Goal: Task Accomplishment & Management: Complete application form

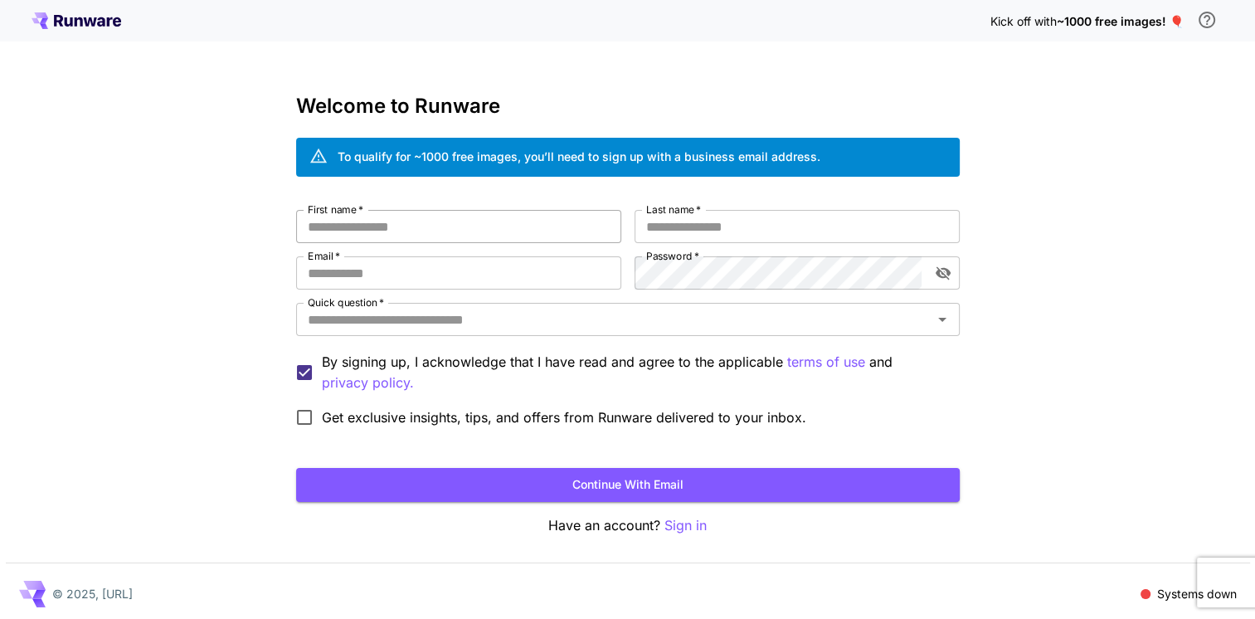
click at [454, 236] on input "First name   *" at bounding box center [458, 226] width 325 height 33
